Goal: Task Accomplishment & Management: Complete application form

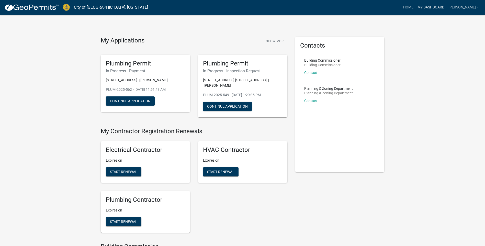
click at [433, 9] on link "My Dashboard" at bounding box center [431, 8] width 31 height 10
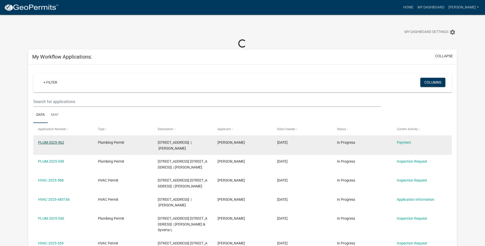
click at [52, 142] on link "PLUM-2025-562" at bounding box center [51, 143] width 26 height 4
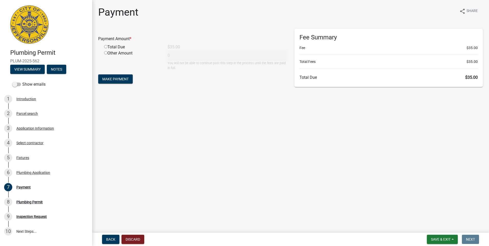
click at [105, 47] on input "radio" at bounding box center [105, 46] width 3 height 3
radio input "true"
type input "35"
click at [123, 80] on span "Make Payment" at bounding box center [115, 79] width 26 height 4
